Goal: Task Accomplishment & Management: Manage account settings

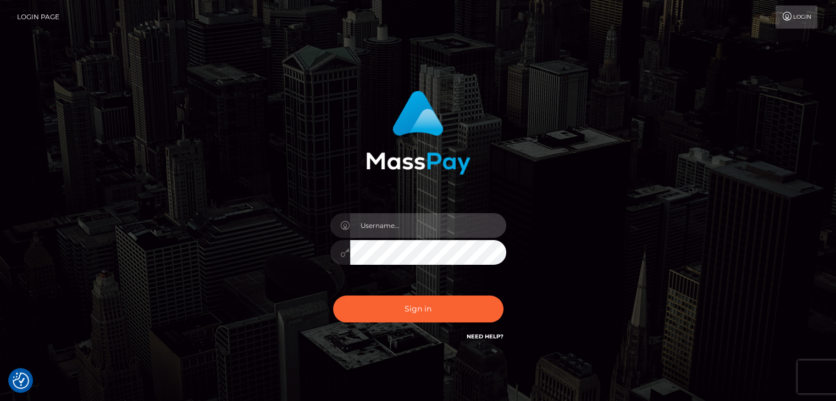
type input "[EMAIL_ADDRESS][DOMAIN_NAME]"
click at [75, 249] on div "[EMAIL_ADDRESS][DOMAIN_NAME]" at bounding box center [418, 222] width 836 height 445
click at [333, 296] on button "Sign in" at bounding box center [418, 309] width 170 height 27
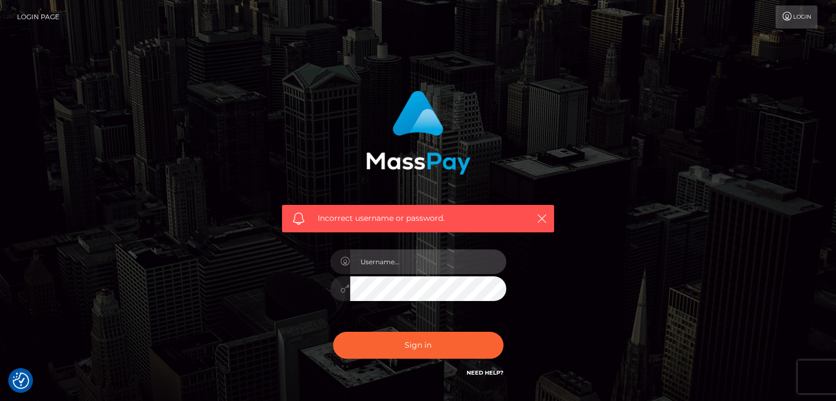
type input "[EMAIL_ADDRESS][DOMAIN_NAME]"
